Goal: Check status: Check status

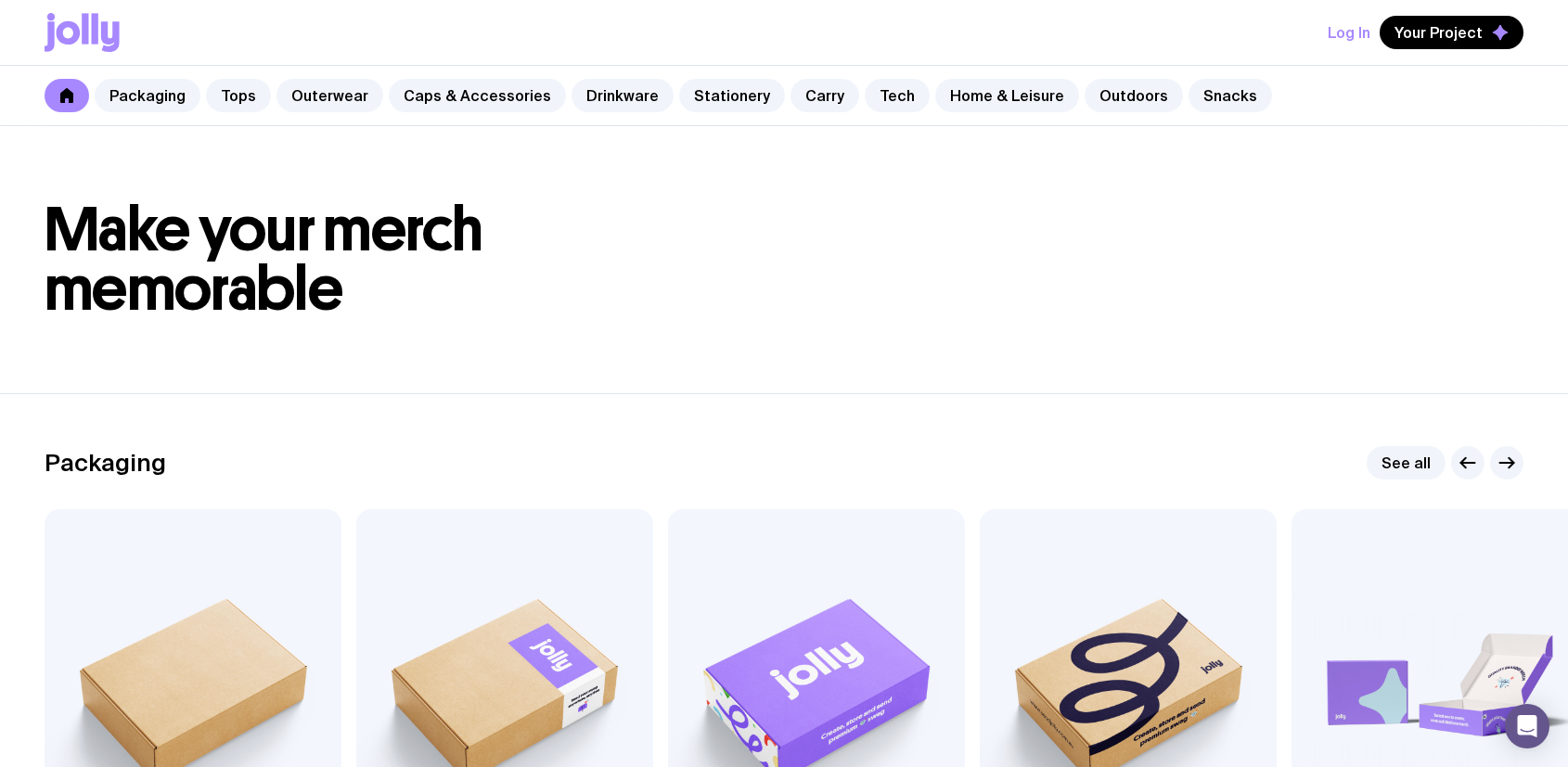
click at [1335, 27] on button "Log In" at bounding box center [1349, 32] width 43 height 33
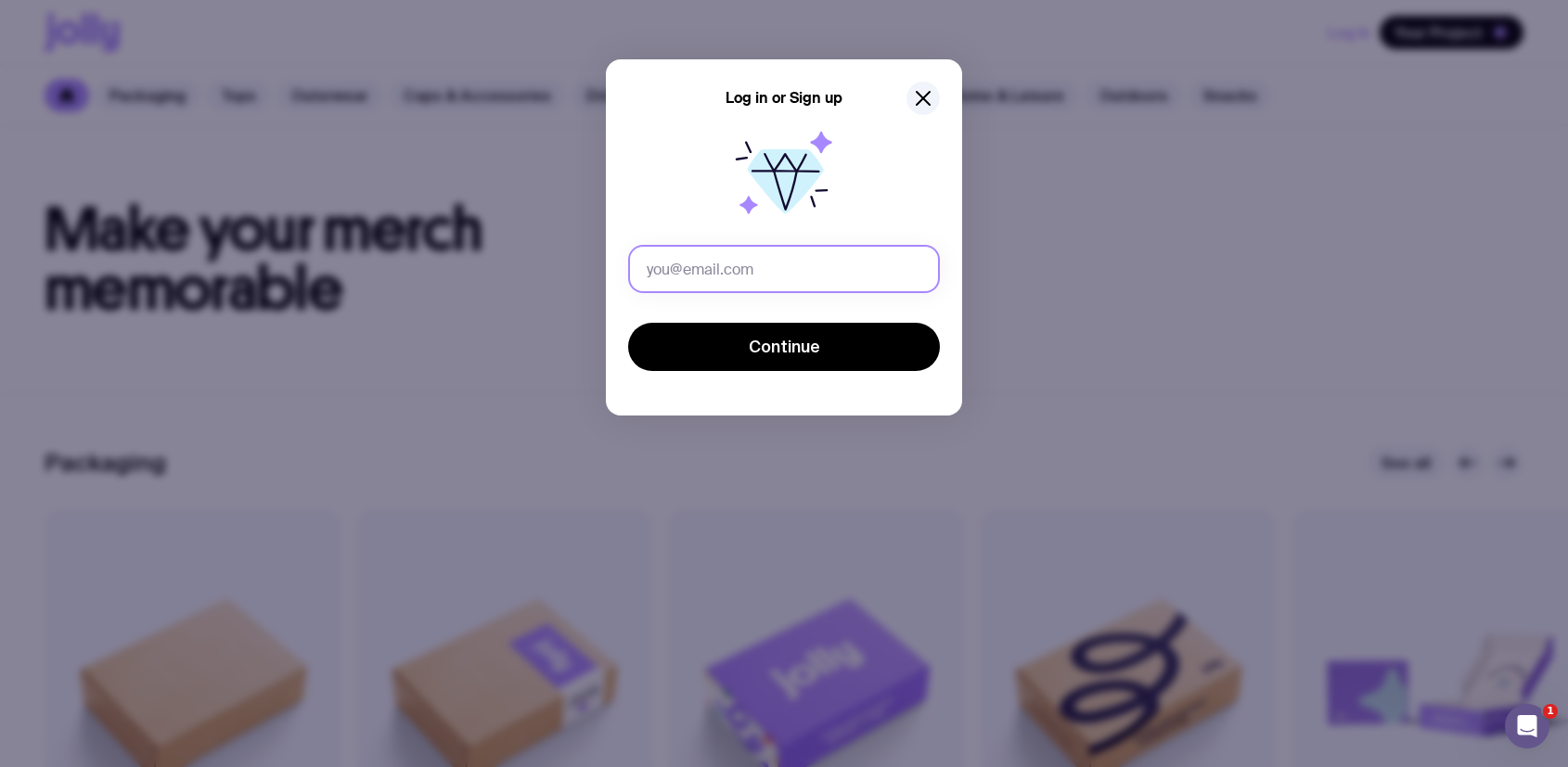
click at [722, 270] on input "text" at bounding box center [783, 268] width 311 height 48
type input "[PERSON_NAME][EMAIL_ADDRESS][PERSON_NAME][DOMAIN_NAME]"
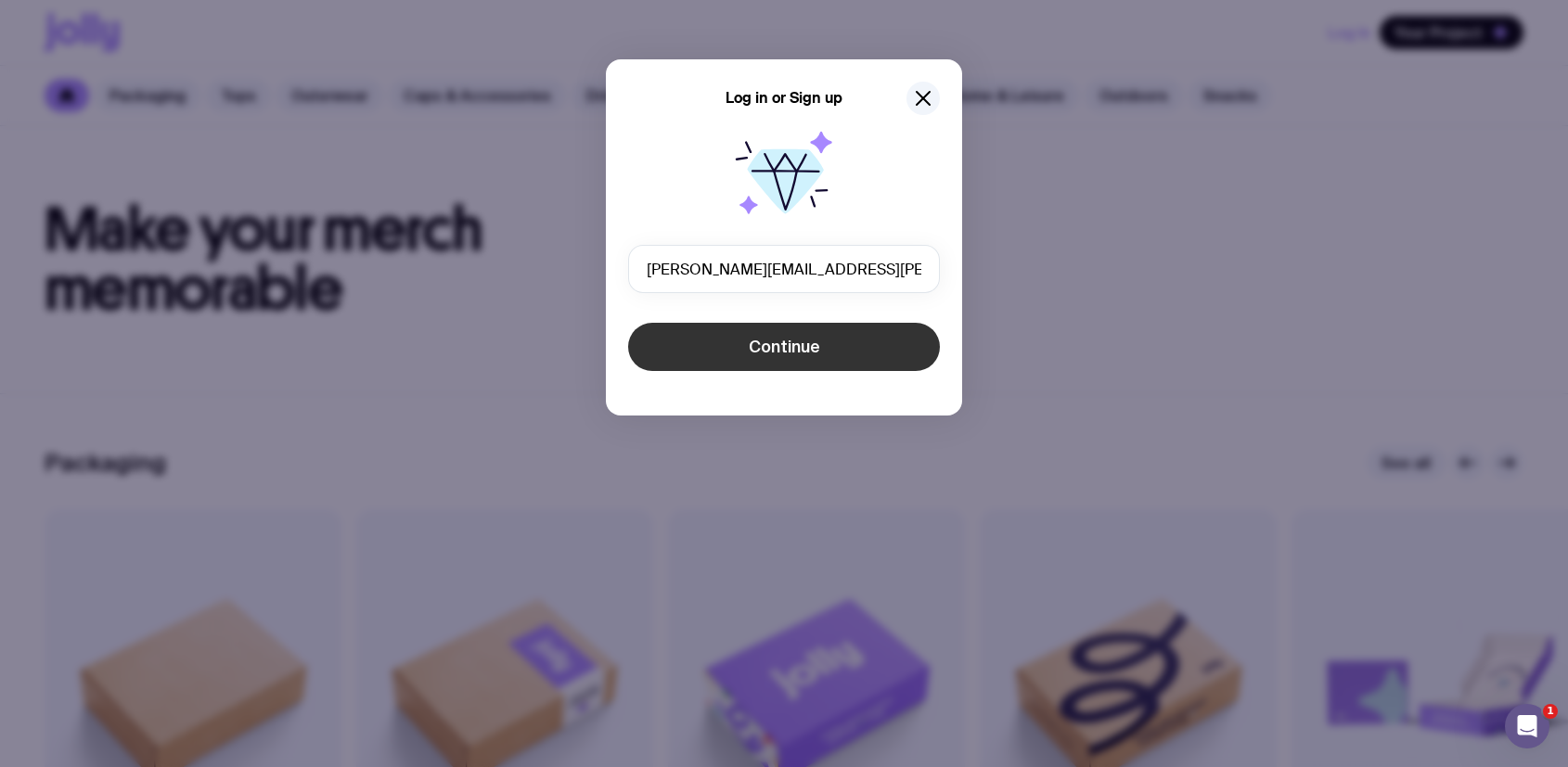
click at [725, 342] on button "Continue" at bounding box center [783, 346] width 311 height 48
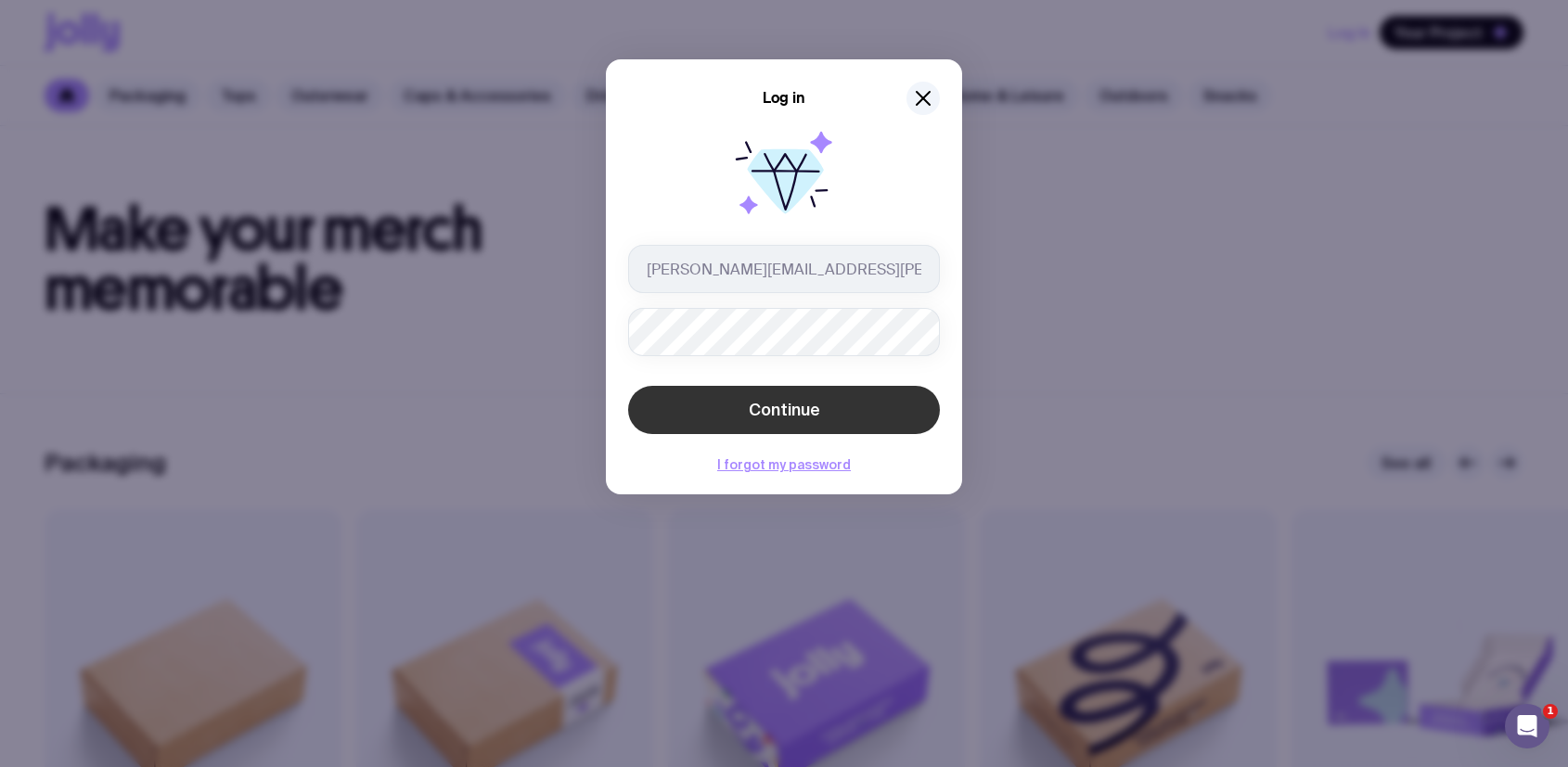
click at [712, 407] on button "Continue" at bounding box center [783, 409] width 311 height 48
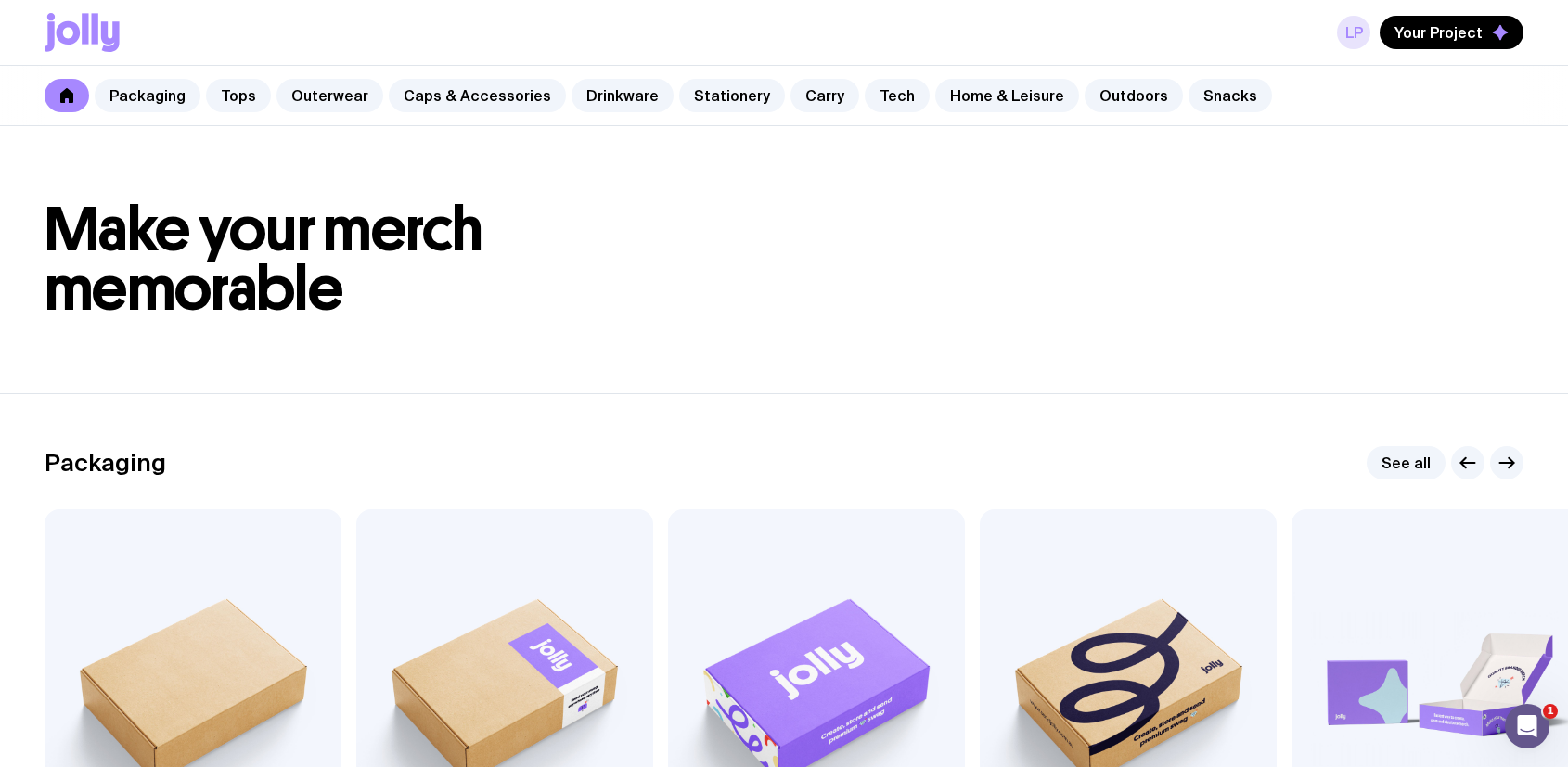
click at [1357, 47] on link "LP" at bounding box center [1353, 32] width 33 height 33
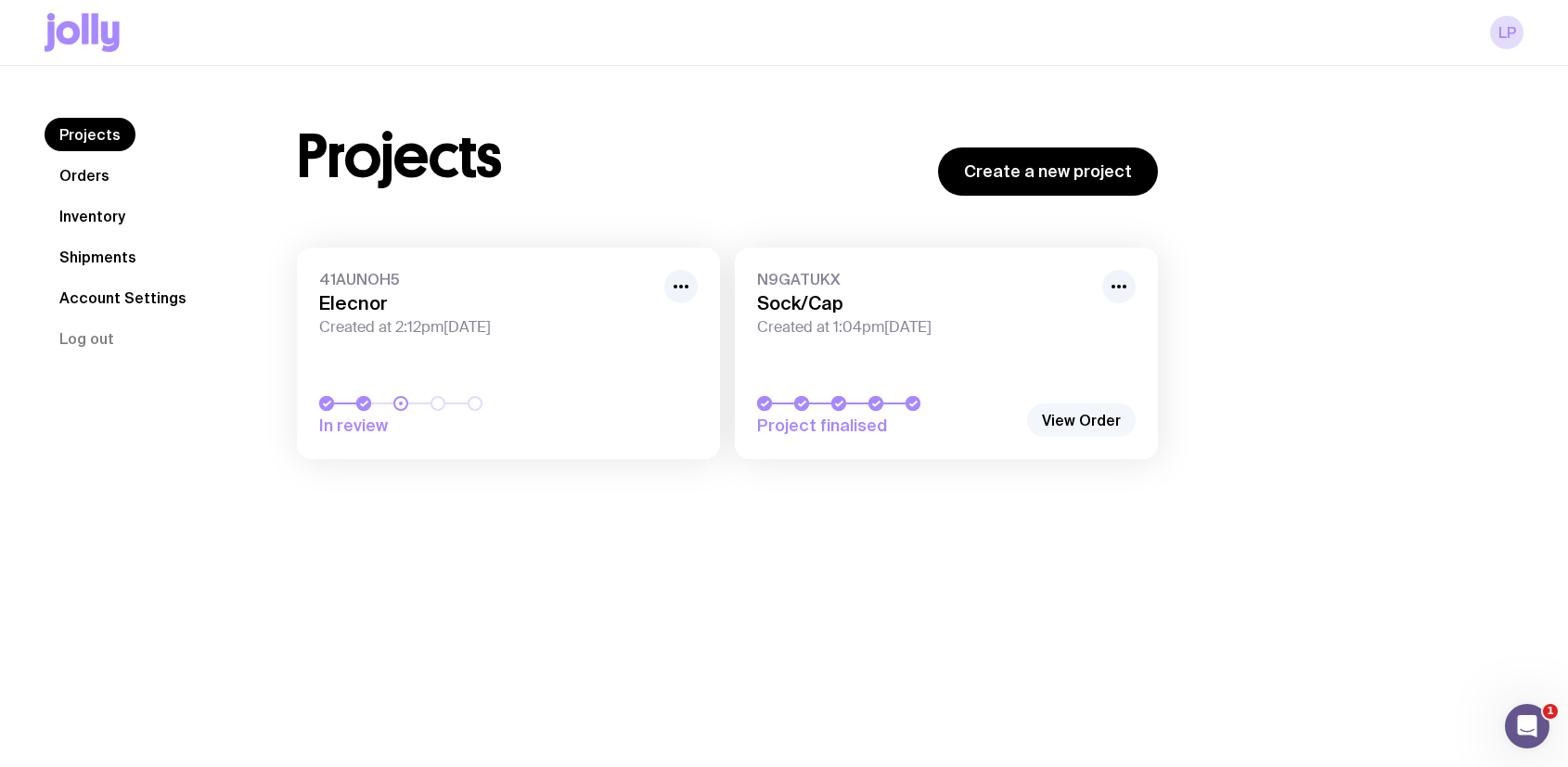
click at [1100, 413] on link "View Order" at bounding box center [1081, 420] width 108 height 33
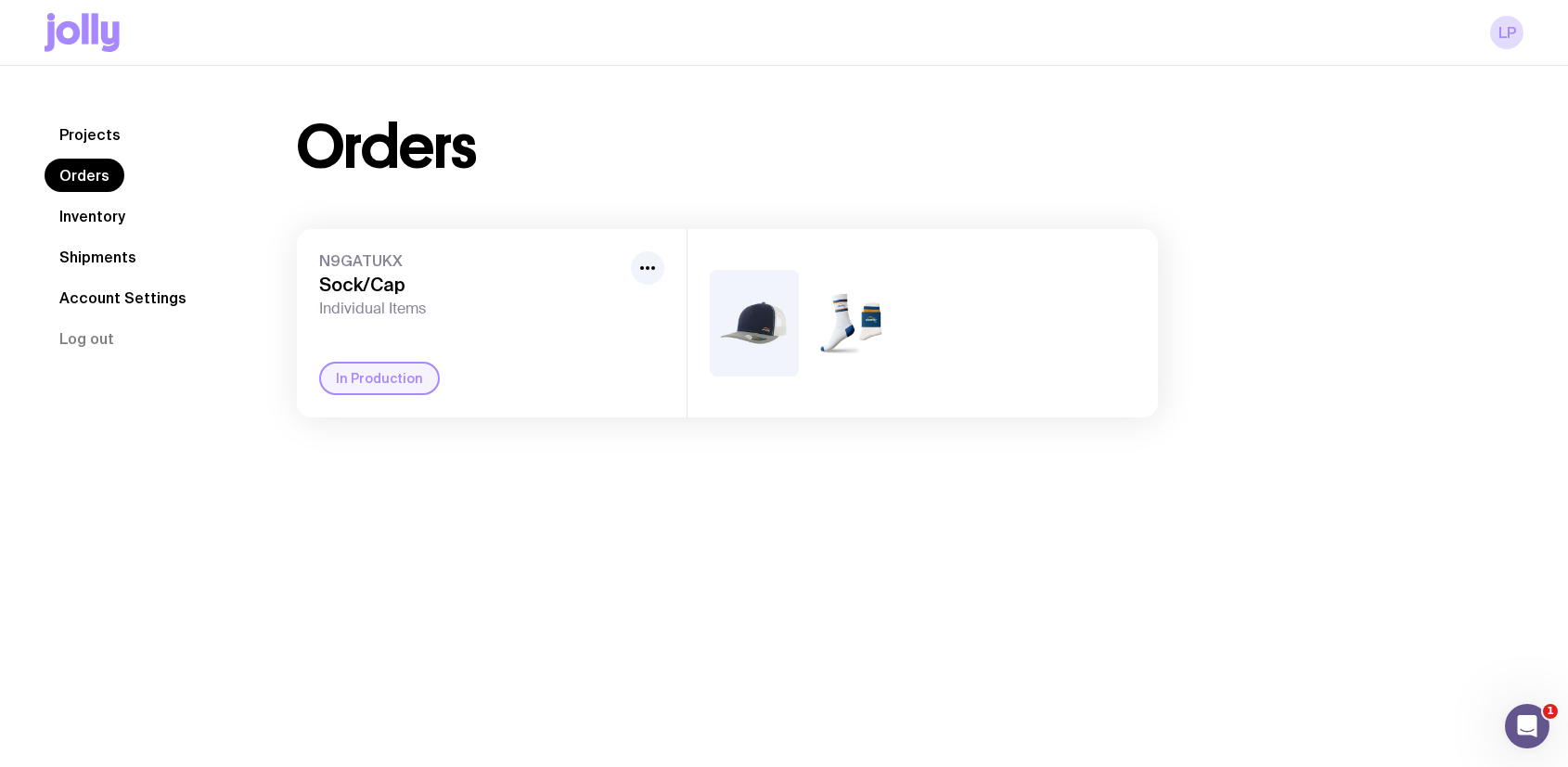
click at [98, 268] on link "Shipments" at bounding box center [98, 257] width 106 height 33
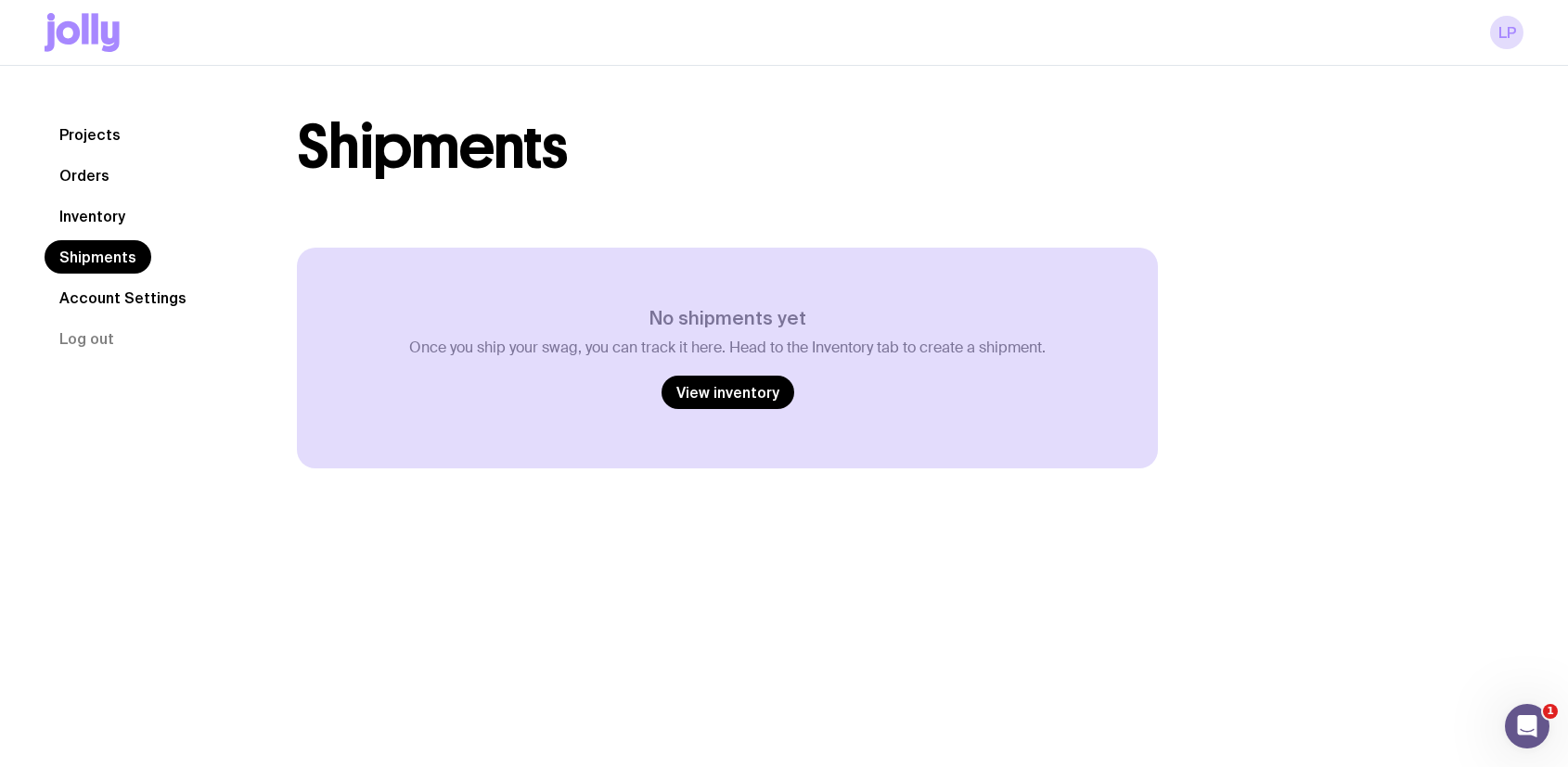
click at [97, 238] on nav "Projects Orders Inventory Shipments Account Settings Log out" at bounding box center [148, 236] width 208 height 237
click at [97, 228] on link "Inventory" at bounding box center [93, 216] width 96 height 33
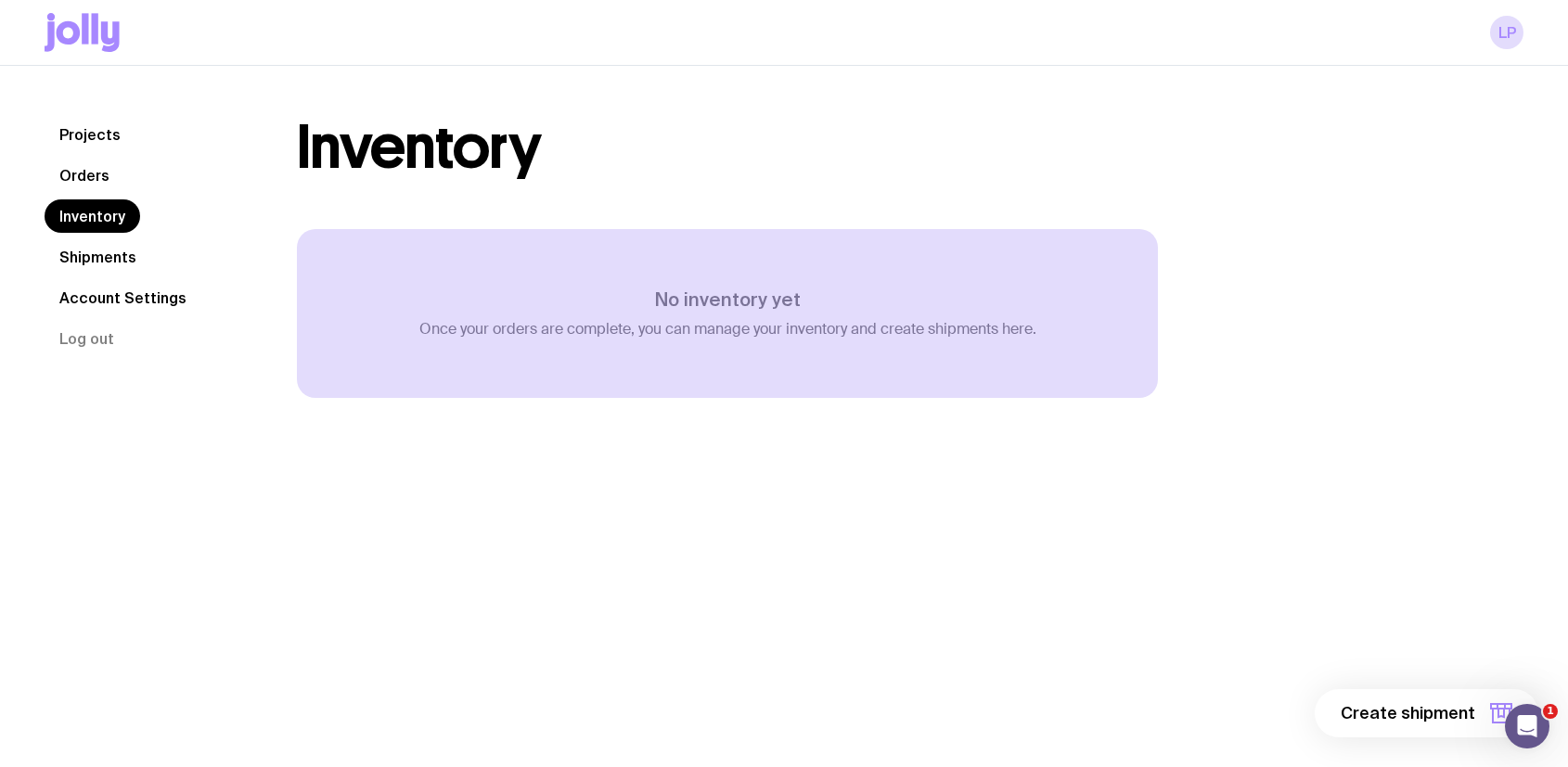
click at [90, 182] on link "Orders" at bounding box center [85, 175] width 80 height 33
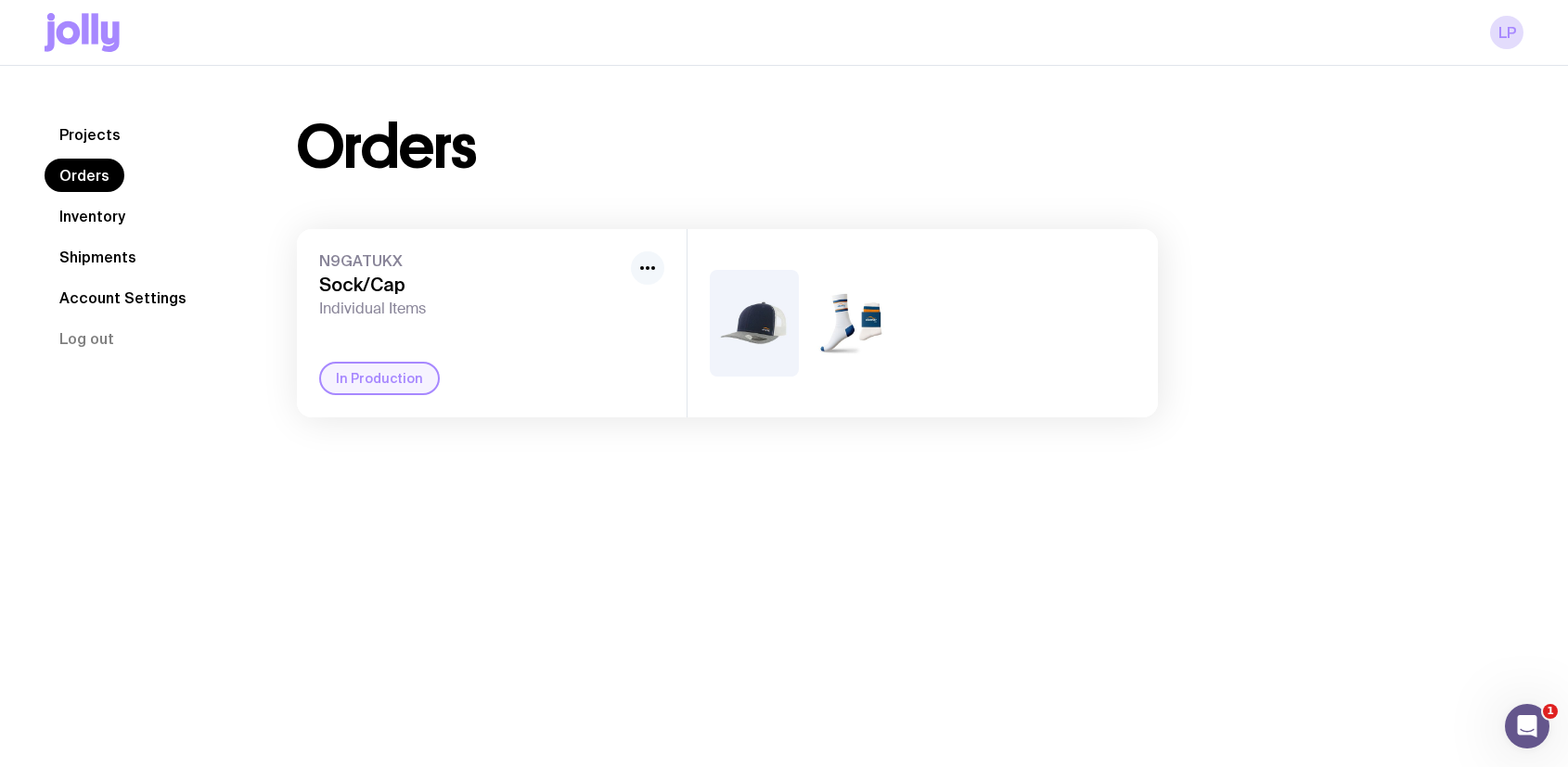
click at [654, 267] on circle "button" at bounding box center [653, 268] width 4 height 4
click at [83, 144] on link "Projects" at bounding box center [90, 135] width 91 height 33
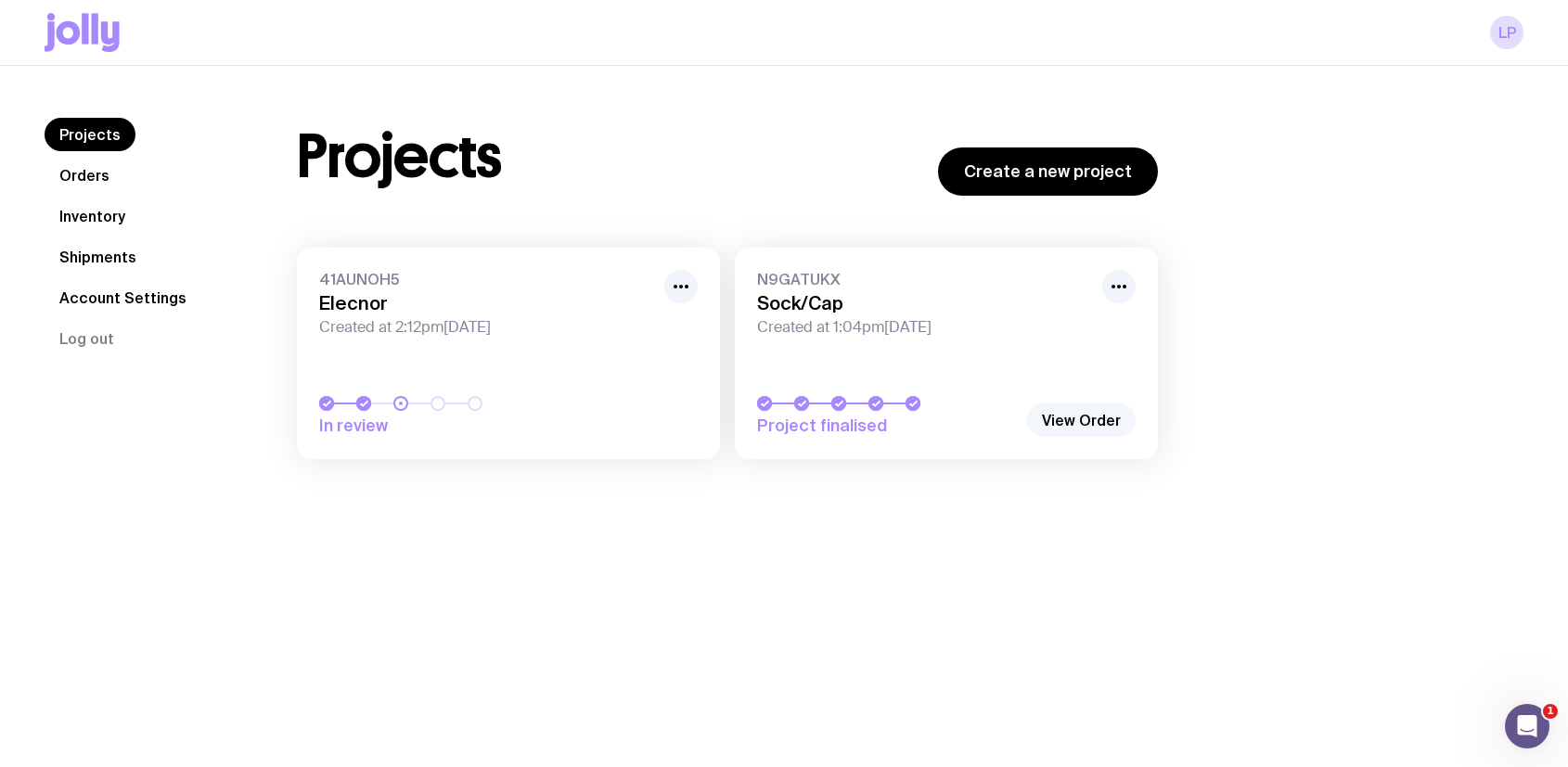
click at [1053, 410] on link "View Order" at bounding box center [1081, 420] width 108 height 33
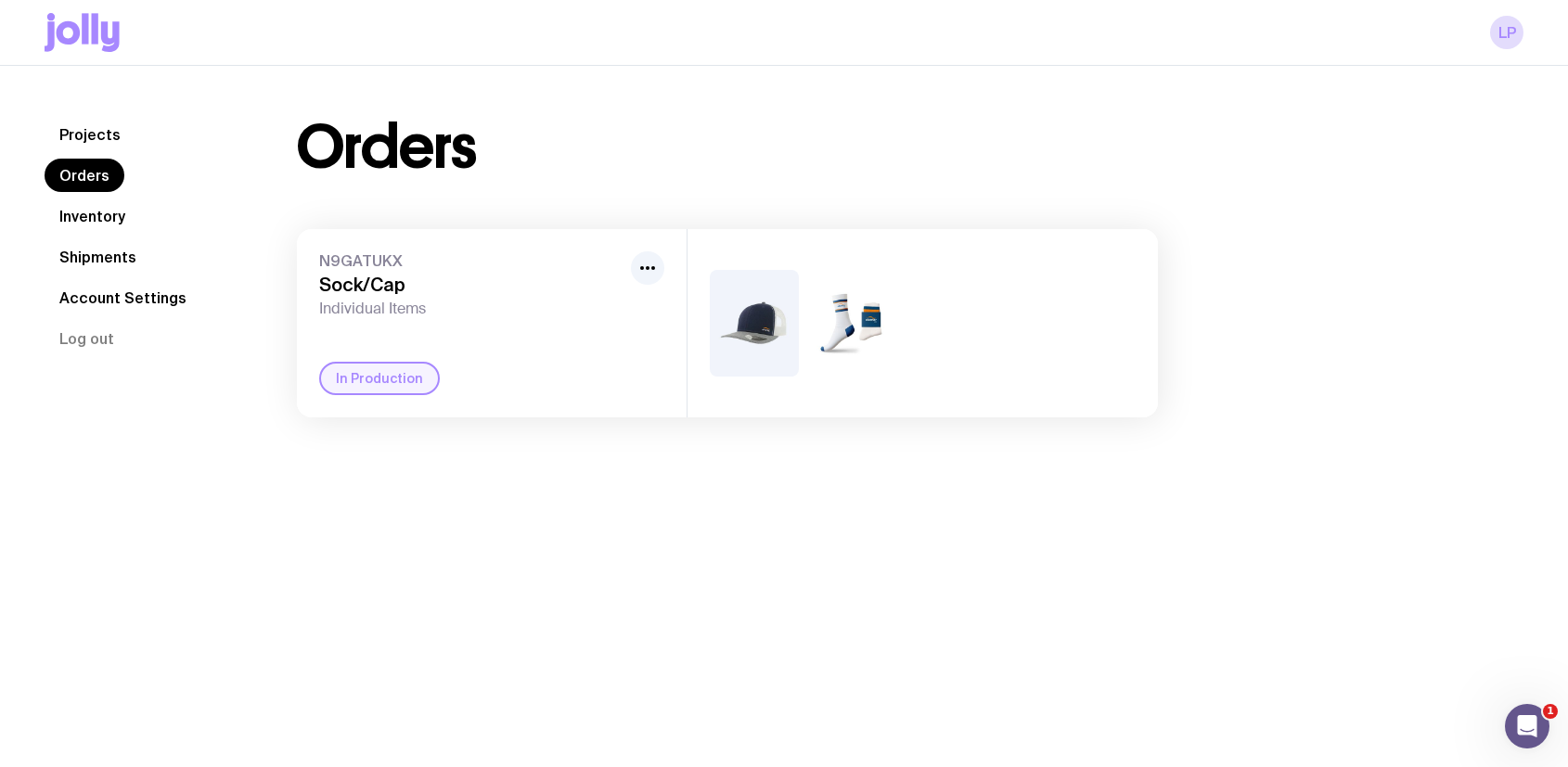
scroll to position [65, 0]
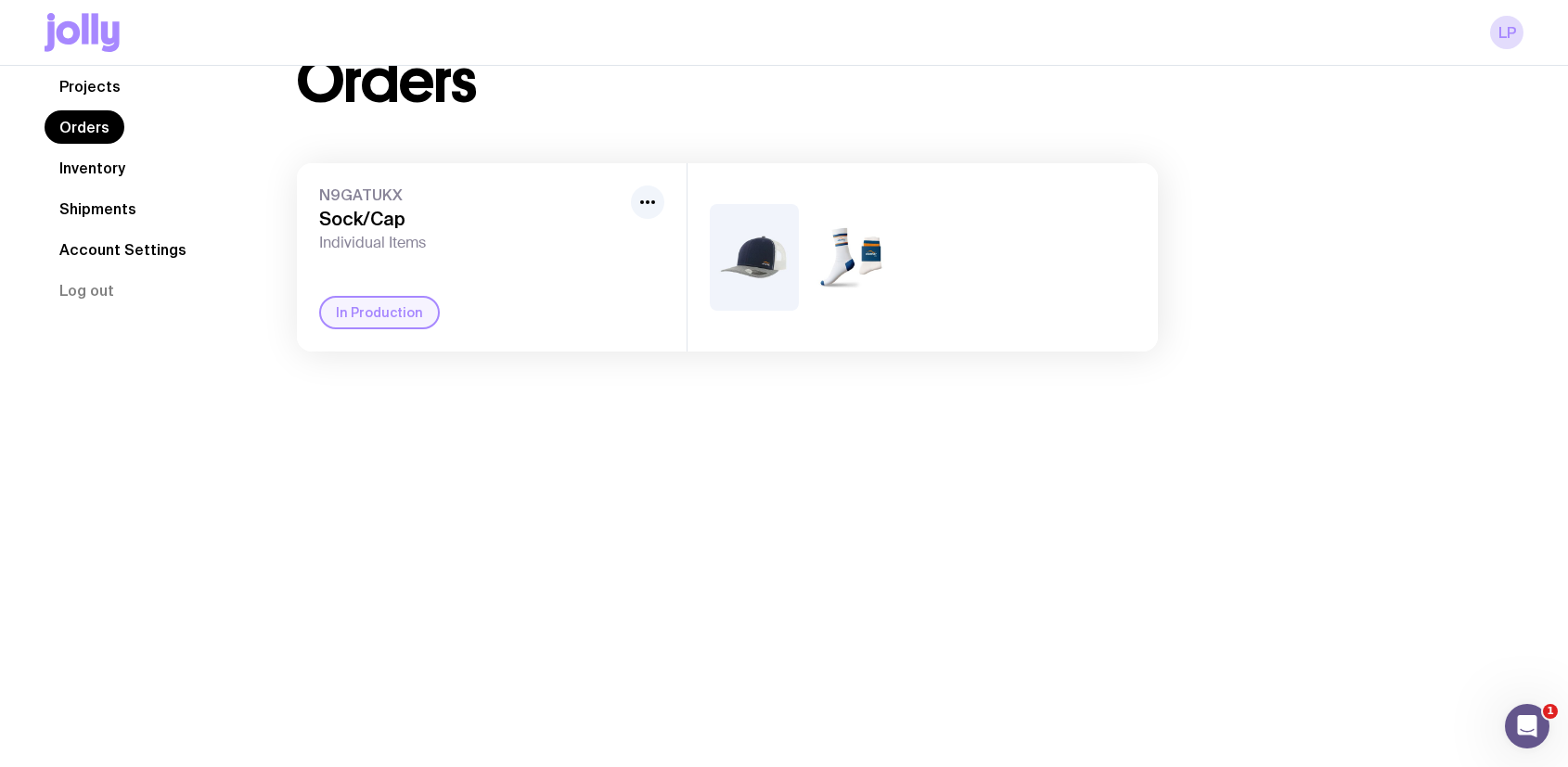
drag, startPoint x: 278, startPoint y: 302, endPoint x: 288, endPoint y: 303, distance: 10.0
click at [279, 302] on div "Orders N9GATUKX Sock/Cap Individual Items In Production" at bounding box center [726, 201] width 950 height 300
click at [363, 306] on div "In Production" at bounding box center [380, 312] width 121 height 33
click at [804, 254] on div at bounding box center [923, 257] width 471 height 188
click at [869, 261] on img at bounding box center [852, 257] width 89 height 106
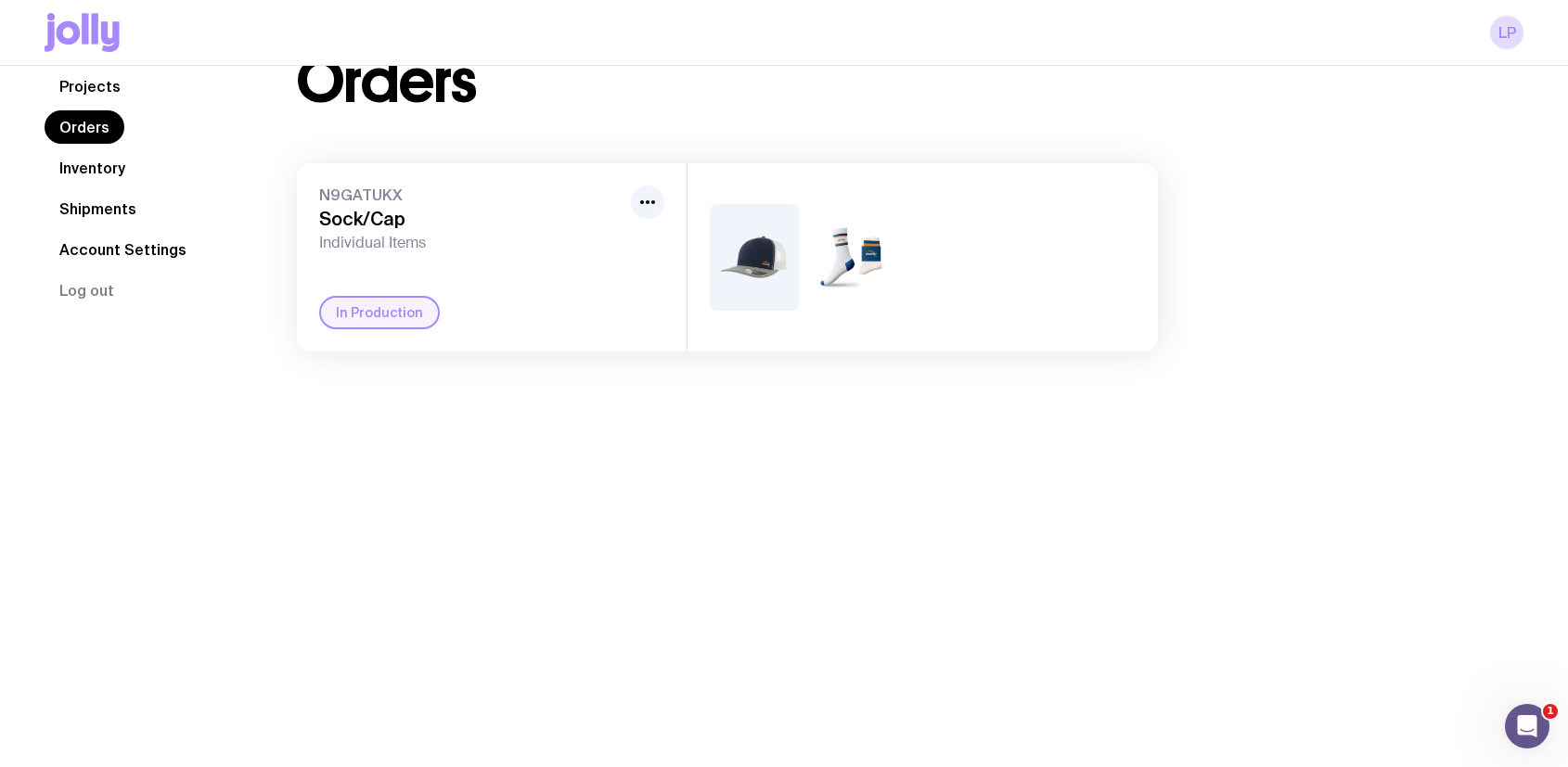
click at [663, 205] on div at bounding box center [647, 219] width 33 height 66
click at [644, 209] on icon "button" at bounding box center [647, 202] width 22 height 22
click at [136, 204] on link "Shipments" at bounding box center [98, 209] width 106 height 33
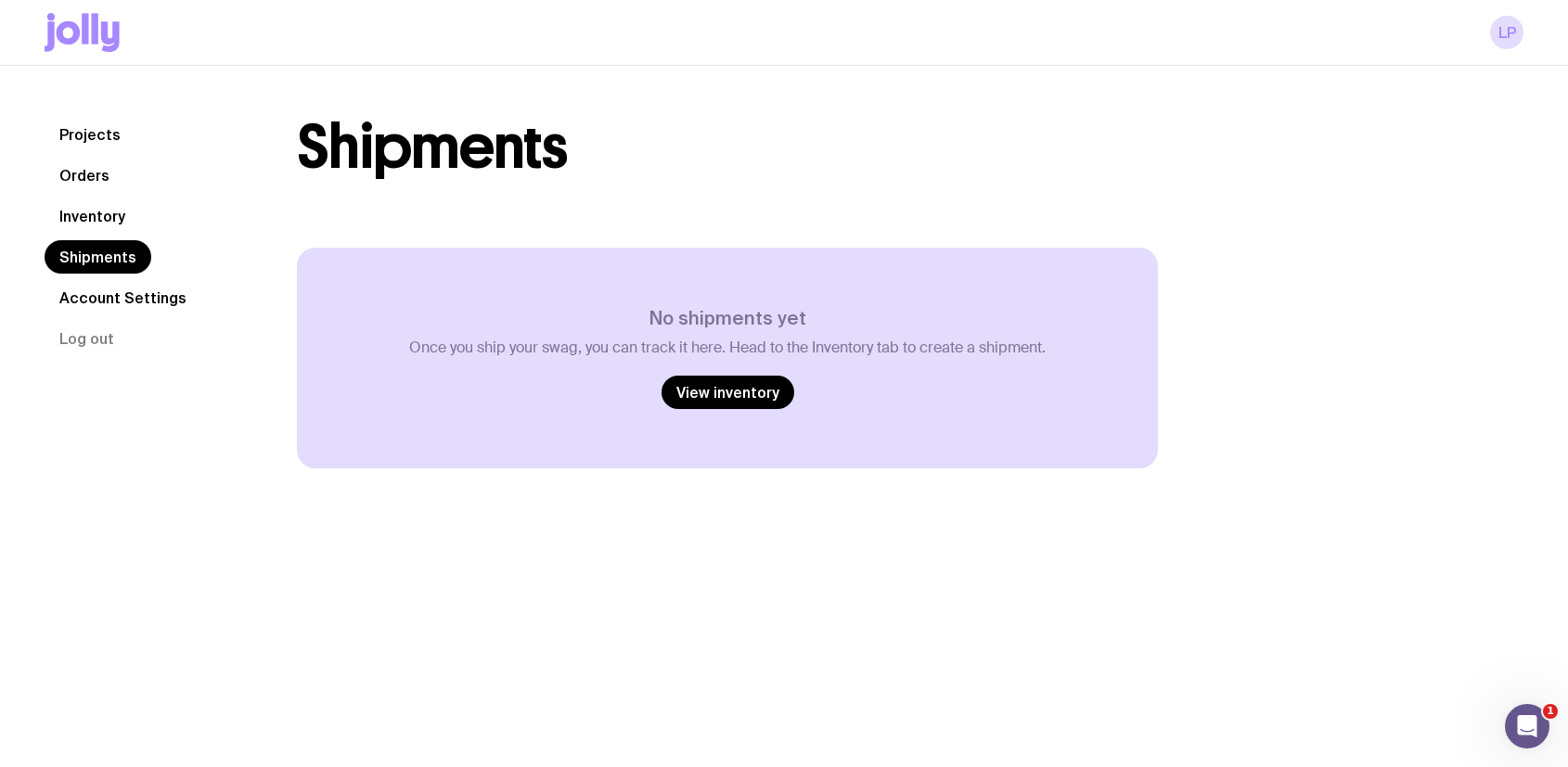
click at [135, 174] on nav "Projects Orders Inventory Shipments Account Settings Log out" at bounding box center [148, 236] width 208 height 237
click at [123, 203] on link "Inventory" at bounding box center [93, 216] width 96 height 33
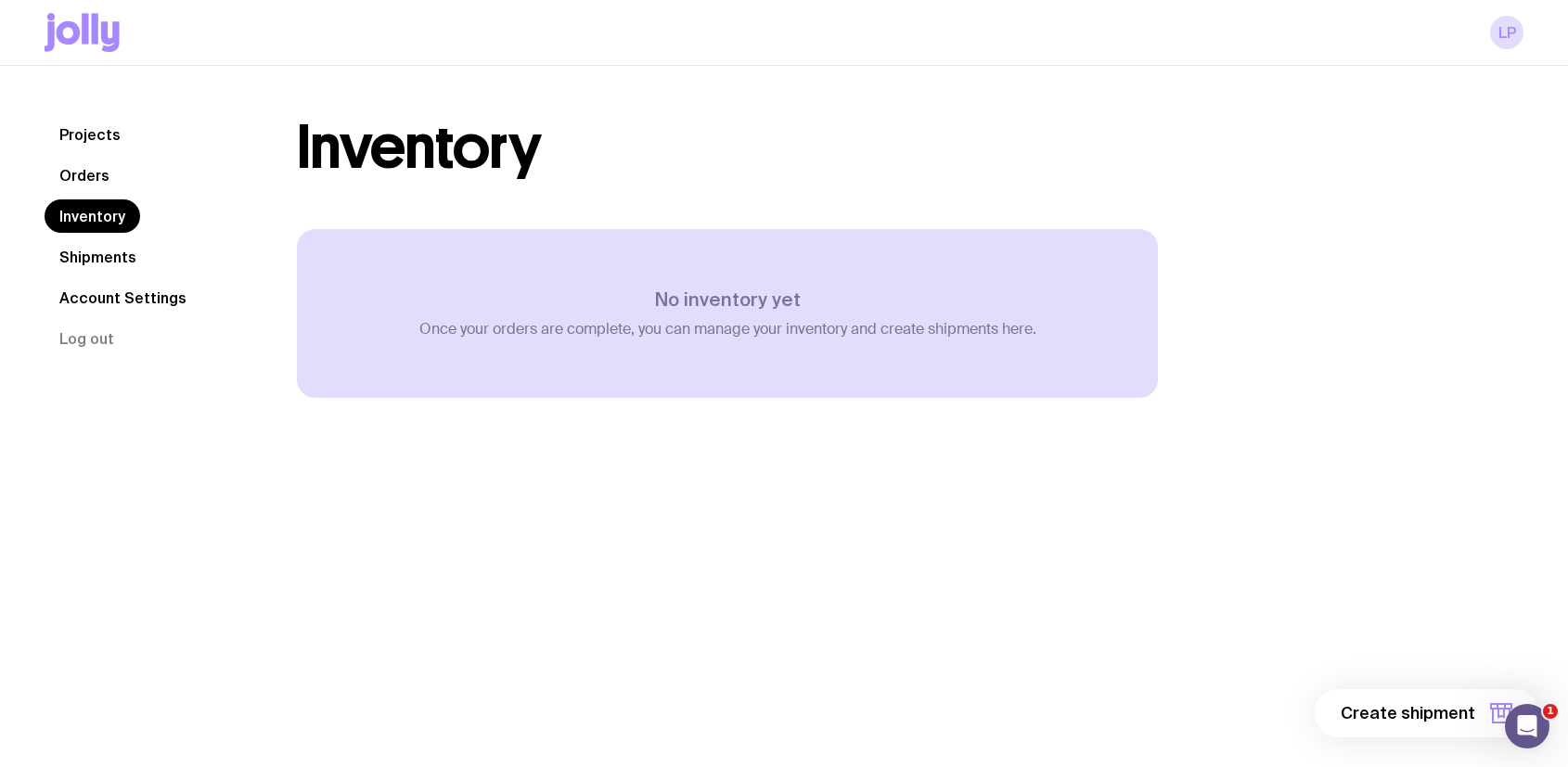
click at [125, 283] on link "Account Settings" at bounding box center [123, 298] width 157 height 33
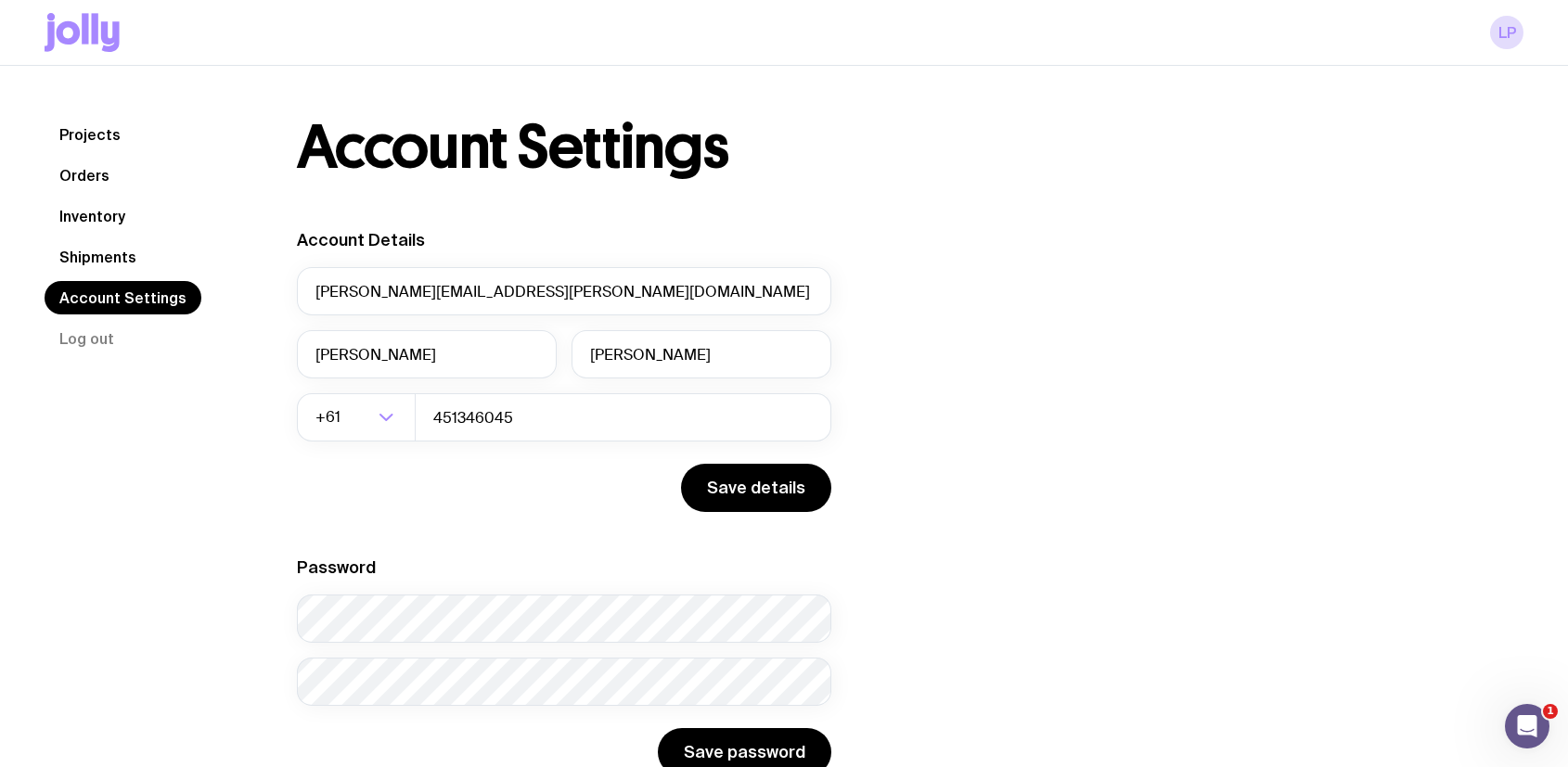
click at [102, 211] on link "Inventory" at bounding box center [93, 216] width 96 height 33
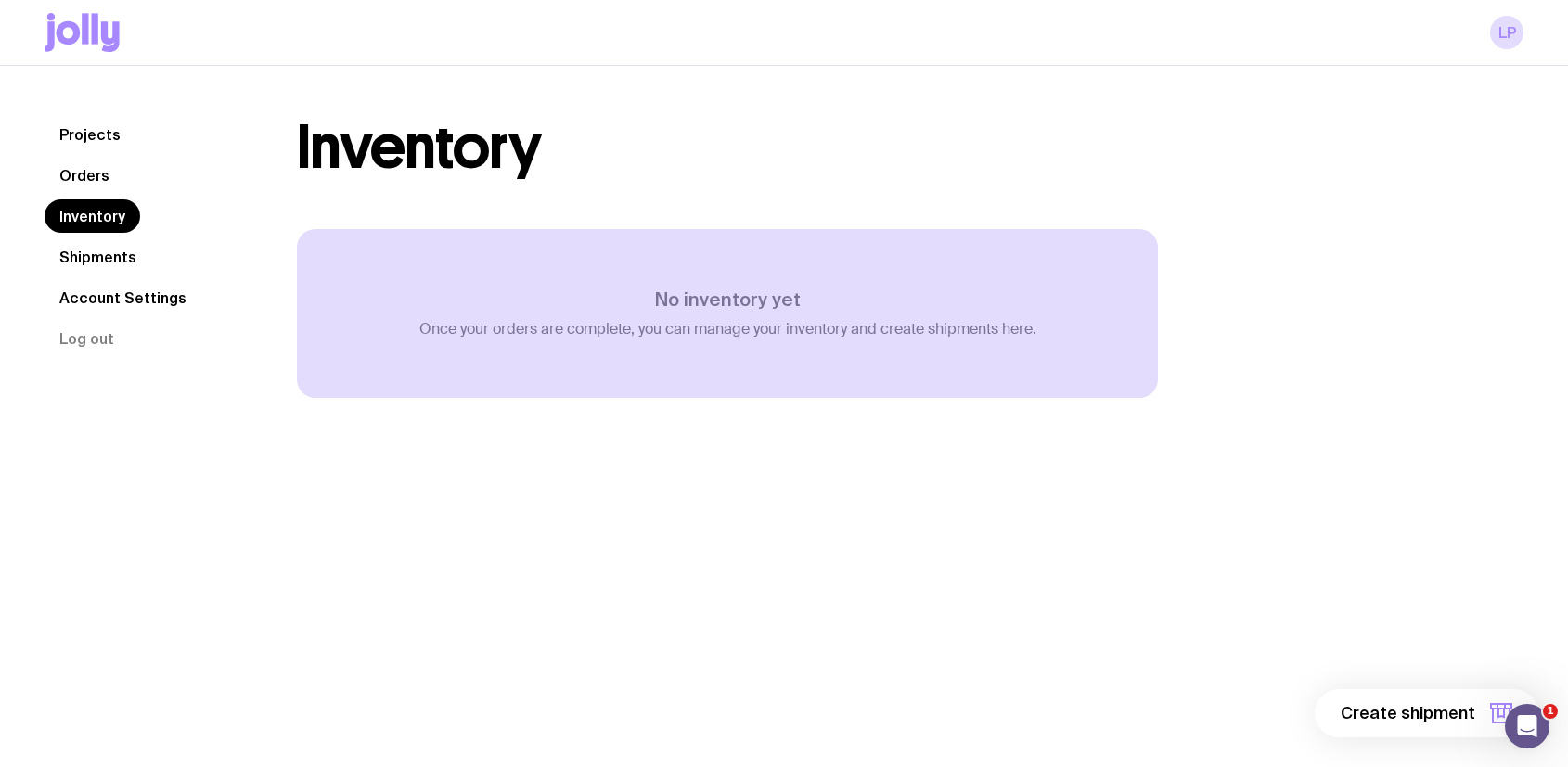
click at [99, 180] on link "Orders" at bounding box center [85, 175] width 80 height 33
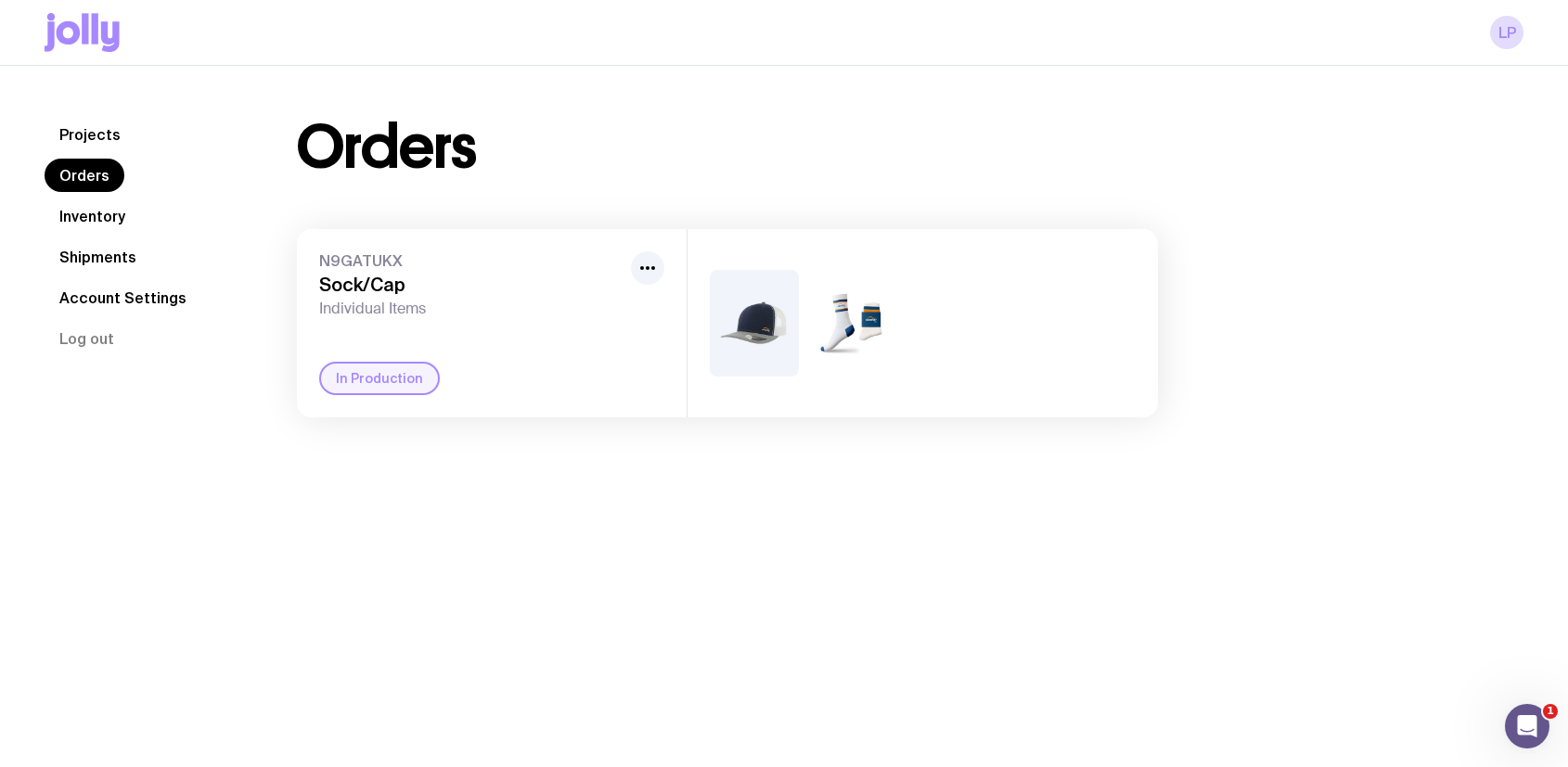
click at [95, 127] on link "Projects" at bounding box center [90, 135] width 91 height 33
